Goal: Task Accomplishment & Management: Manage account settings

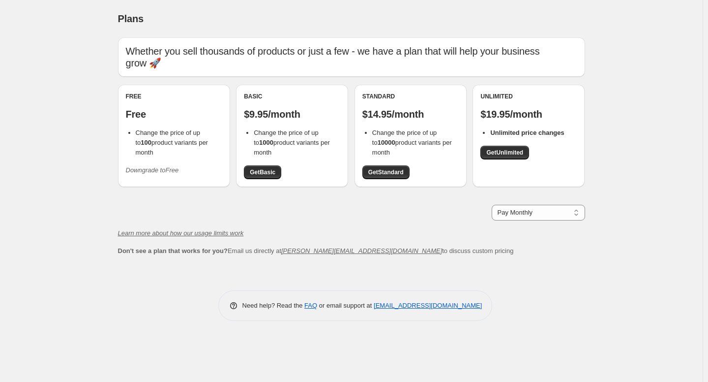
click at [162, 166] on icon "Downgrade to Free" at bounding box center [152, 169] width 53 height 7
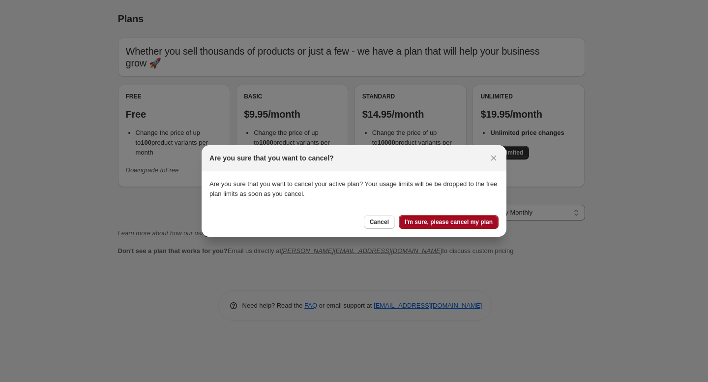
click at [443, 220] on span "I'm sure, please cancel my plan" at bounding box center [449, 222] width 88 height 8
